Goal: Find specific page/section

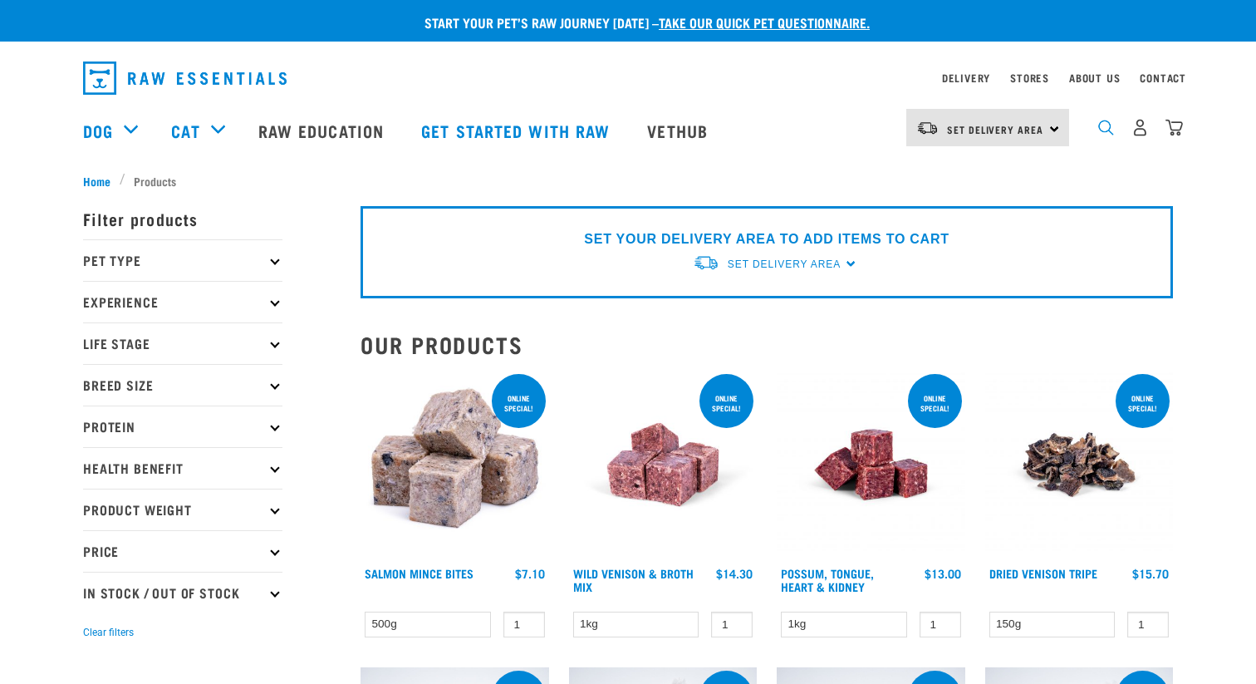
click at [1102, 129] on img "dropdown navigation" at bounding box center [1106, 128] width 16 height 16
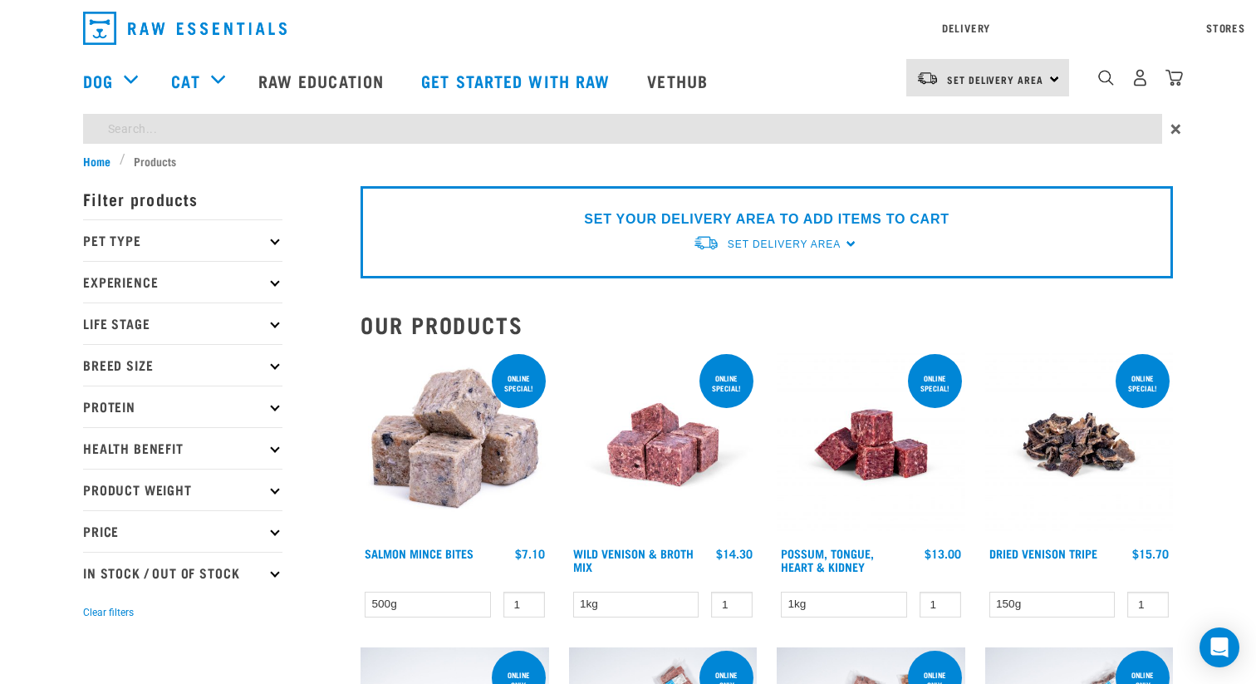
type input "wallaby"
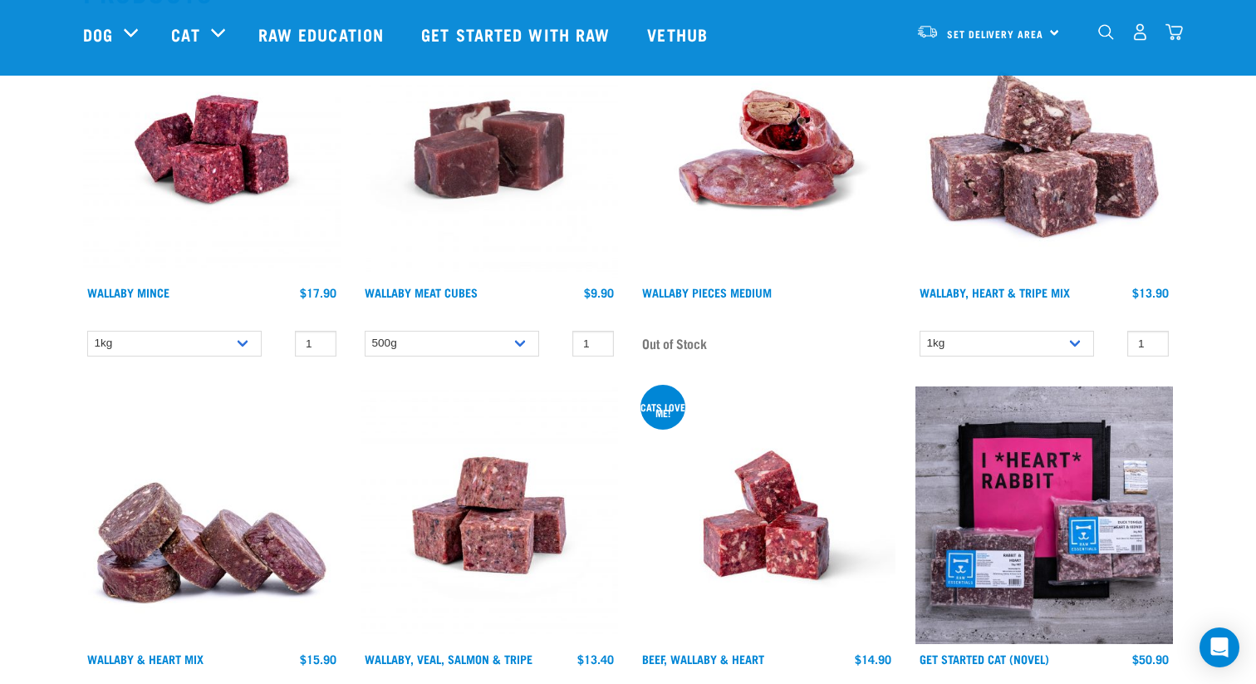
scroll to position [238, 0]
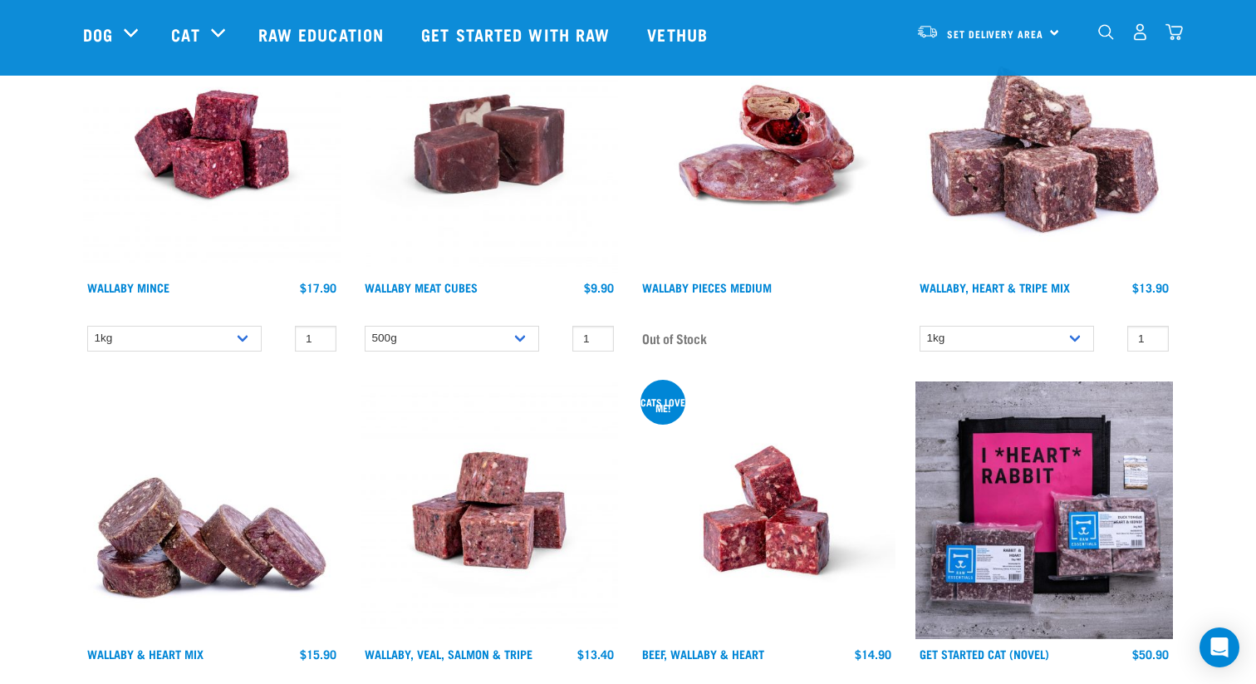
click at [200, 118] on img at bounding box center [212, 144] width 258 height 258
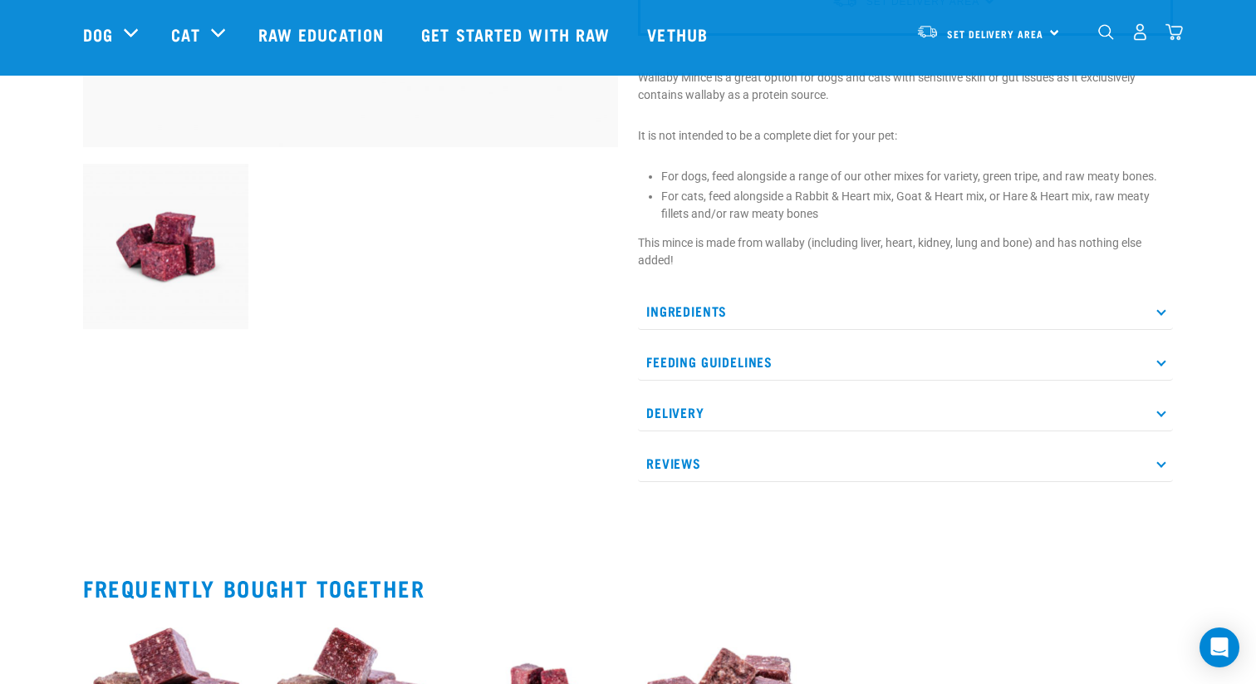
scroll to position [533, 0]
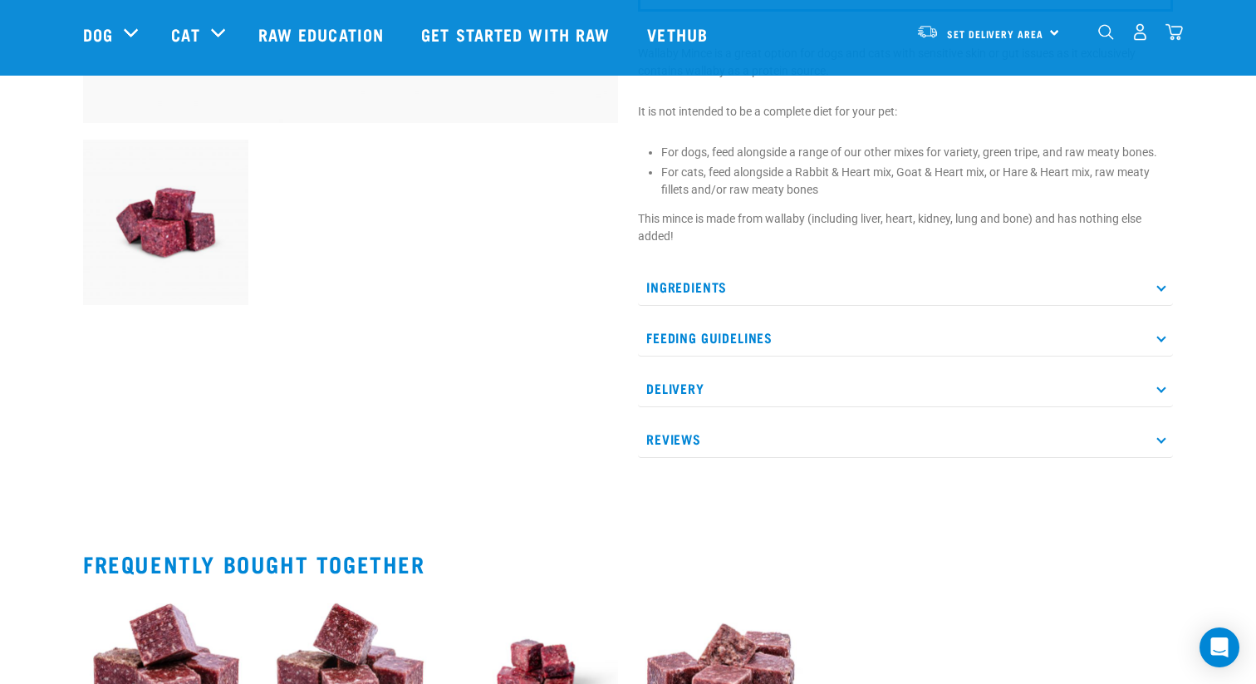
click at [683, 381] on p "Delivery" at bounding box center [905, 388] width 535 height 37
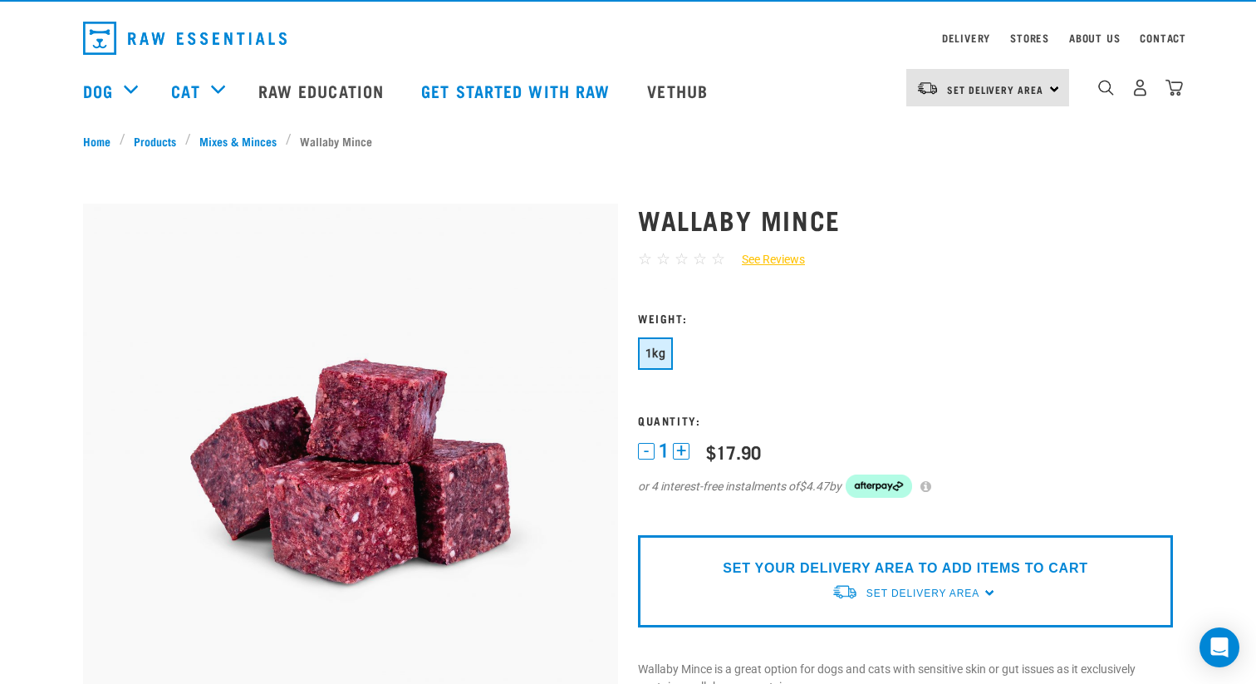
scroll to position [0, 0]
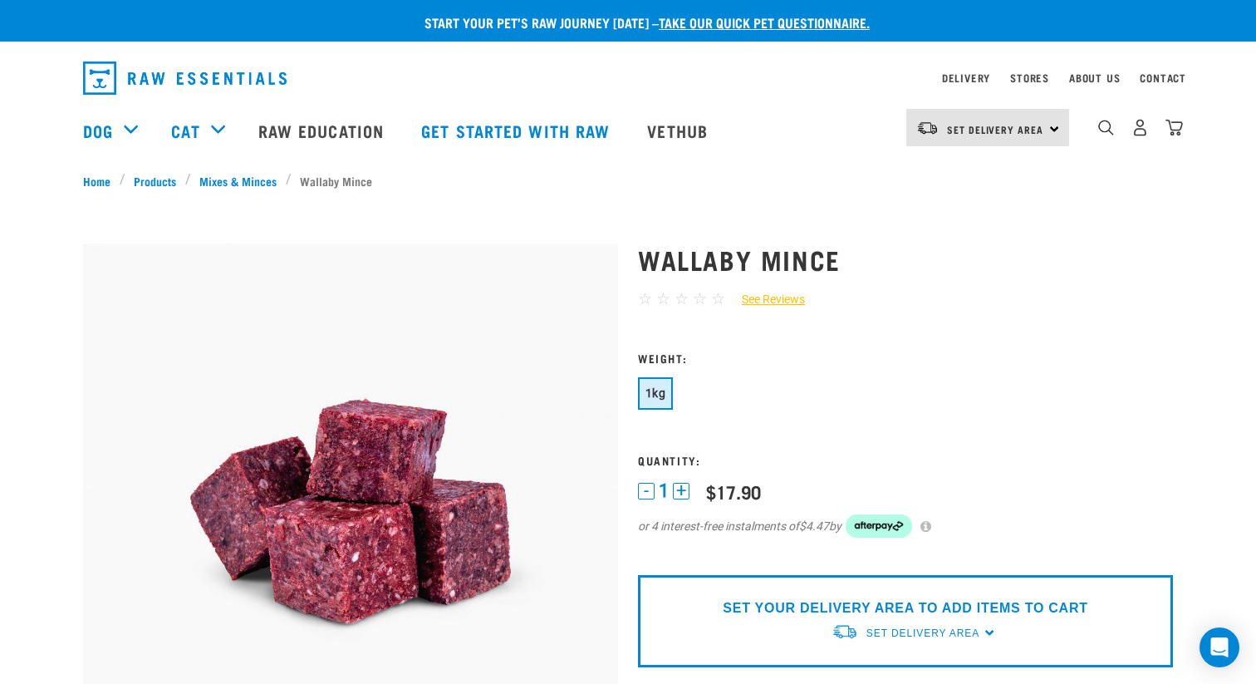
click at [1024, 68] on div "Stores" at bounding box center [1029, 78] width 39 height 20
click at [1031, 73] on div "Stores" at bounding box center [1029, 78] width 39 height 20
click at [1027, 76] on link "Stores" at bounding box center [1029, 78] width 39 height 6
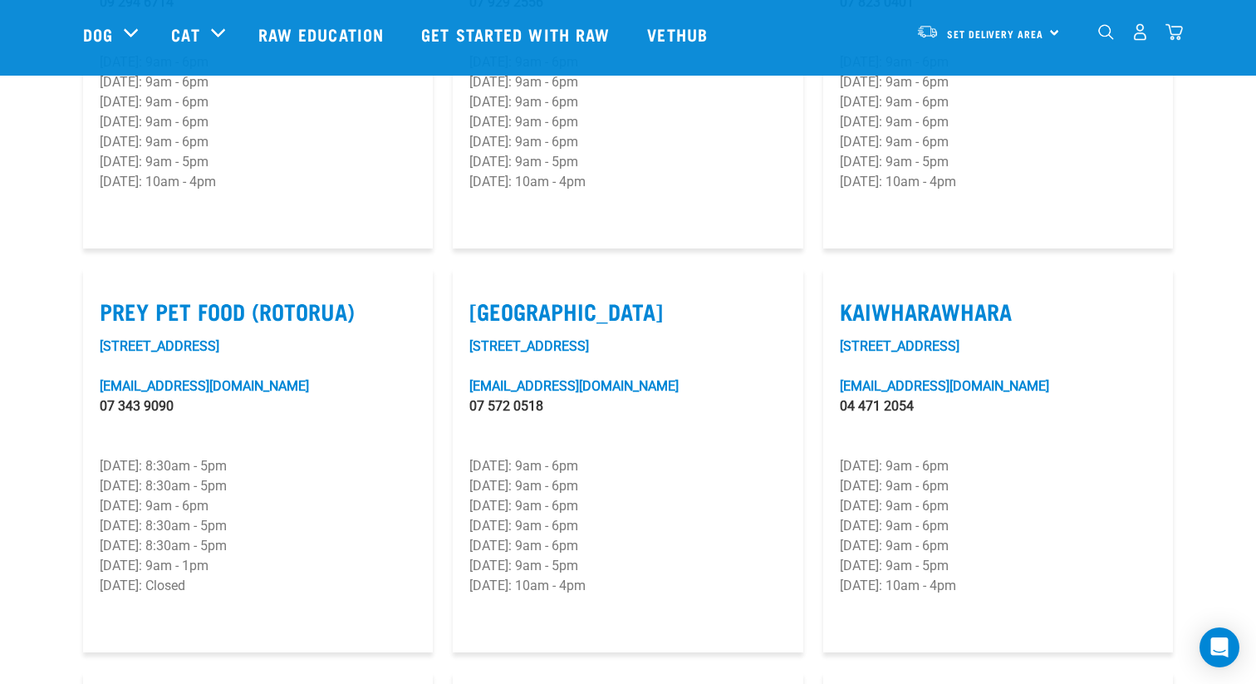
scroll to position [1920, 0]
